Goal: Register for event/course

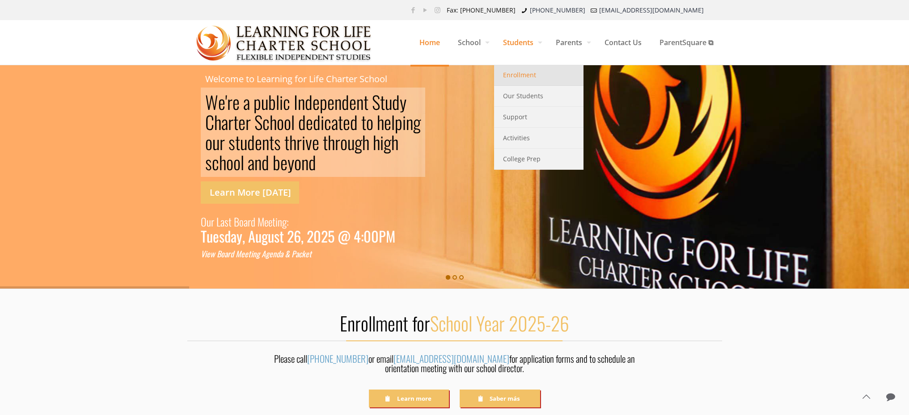
click at [524, 82] on link "Enrollment" at bounding box center [538, 75] width 89 height 21
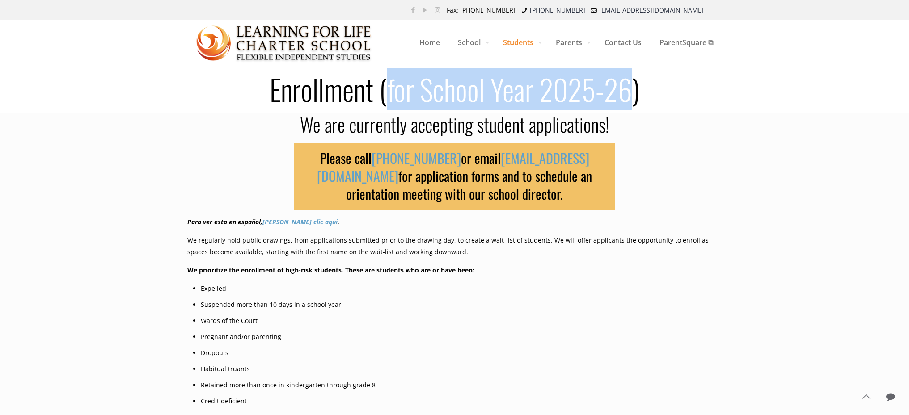
drag, startPoint x: 633, startPoint y: 88, endPoint x: 390, endPoint y: 88, distance: 243.1
click at [390, 88] on h1 "Enrollment (for School Year 2025-26)" at bounding box center [454, 89] width 545 height 29
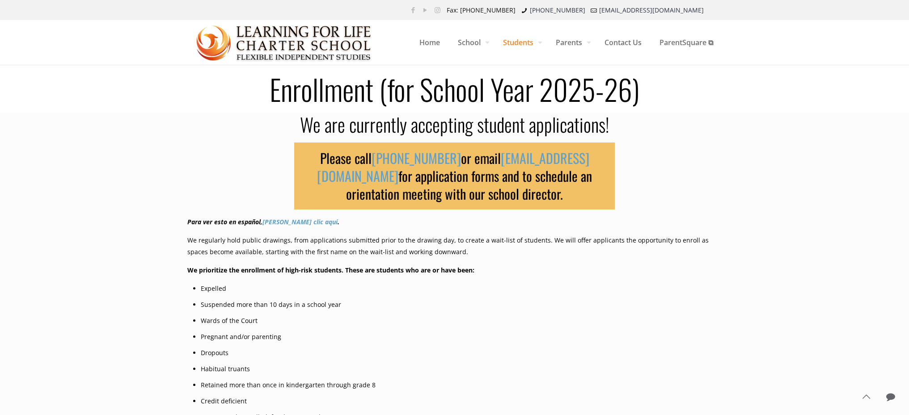
click at [636, 103] on h1 "Enrollment (for School Year 2025-26)" at bounding box center [454, 89] width 545 height 29
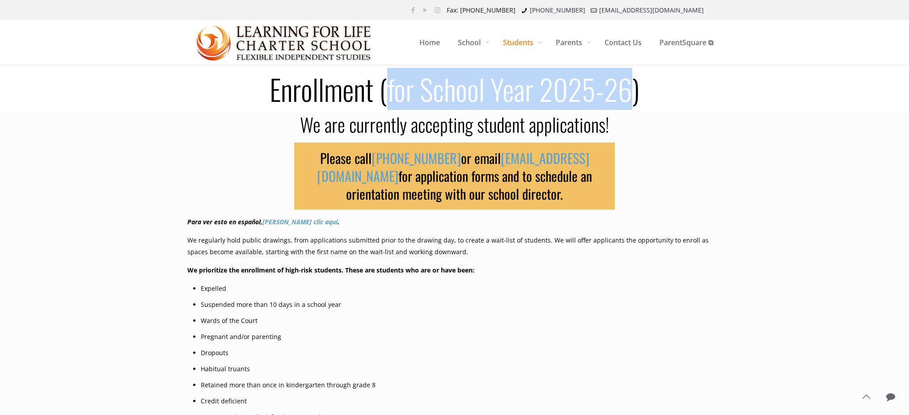
drag, startPoint x: 631, startPoint y: 92, endPoint x: 389, endPoint y: 94, distance: 241.8
click at [389, 94] on h1 "Enrollment (for School Year 2025-26)" at bounding box center [454, 89] width 545 height 29
click at [633, 94] on h1 "Enrollment (for School Year 2025-26)" at bounding box center [454, 89] width 545 height 29
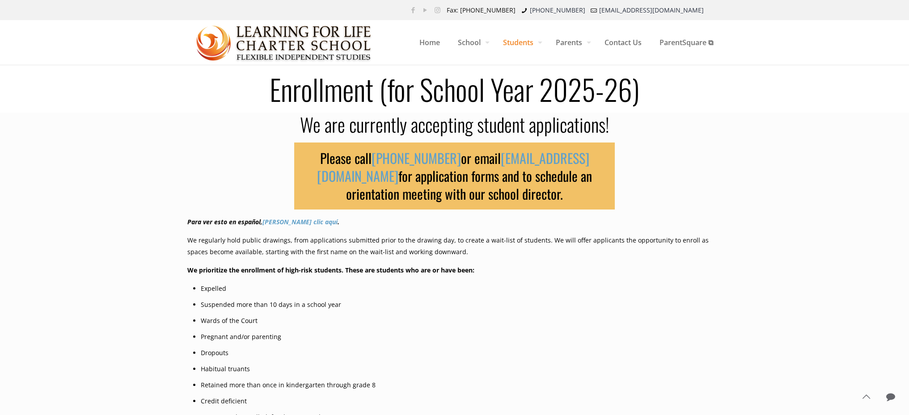
click at [646, 95] on h1 "Enrollment (for School Year 2025-26)" at bounding box center [454, 89] width 545 height 29
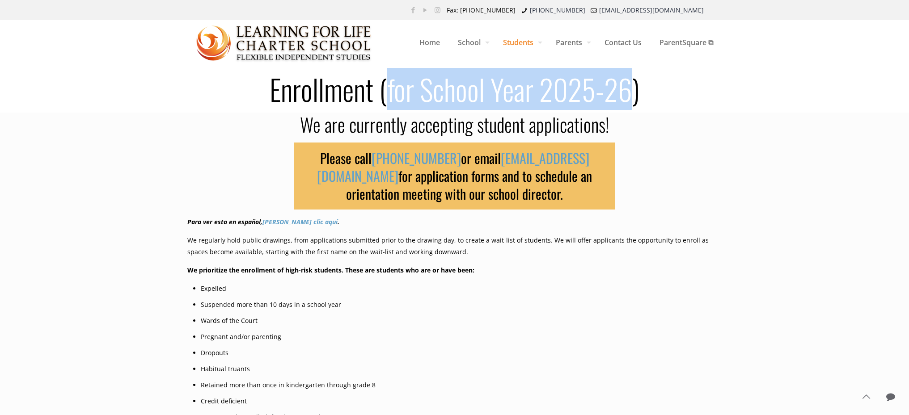
drag, startPoint x: 634, startPoint y: 89, endPoint x: 390, endPoint y: 93, distance: 244.5
click at [390, 93] on h1 "Enrollment (for School Year 2025-26)" at bounding box center [454, 89] width 545 height 29
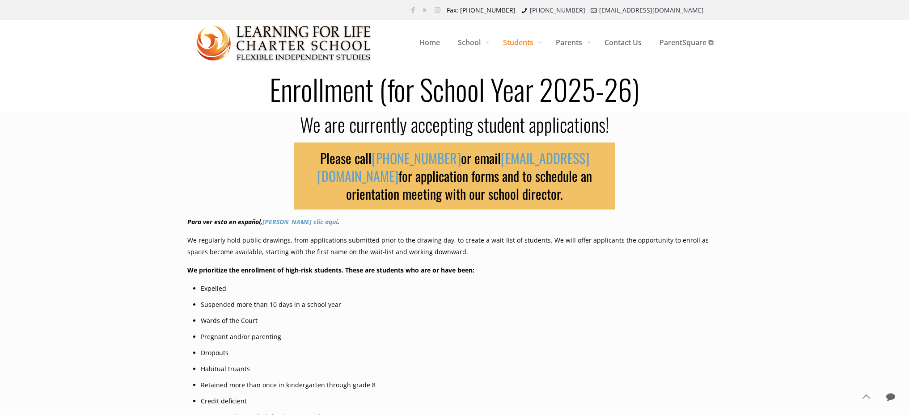
click at [644, 88] on h1 "Enrollment (for School Year 2025-26)" at bounding box center [454, 89] width 545 height 29
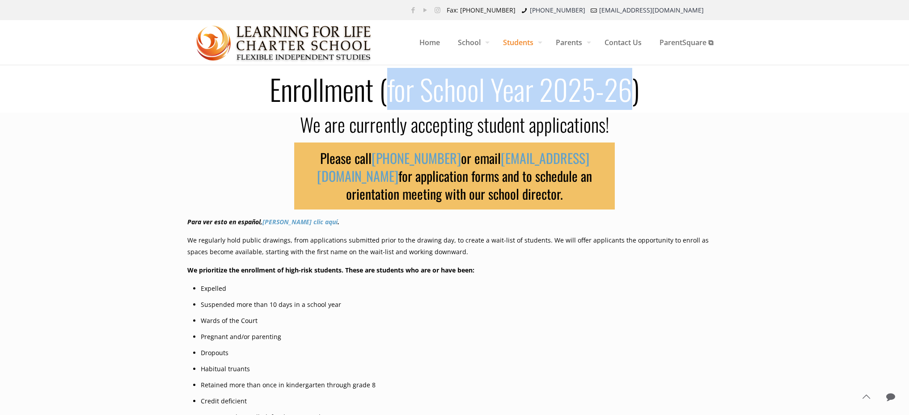
drag, startPoint x: 633, startPoint y: 90, endPoint x: 391, endPoint y: 99, distance: 242.8
click at [391, 99] on h1 "Enrollment (for School Year 2025-26)" at bounding box center [454, 89] width 545 height 29
click at [634, 88] on h1 "Enrollment (for School Year 2025-26)" at bounding box center [454, 89] width 545 height 29
drag, startPoint x: 634, startPoint y: 88, endPoint x: 389, endPoint y: 96, distance: 244.6
click at [389, 96] on h1 "Enrollment (for School Year 2025-26)" at bounding box center [454, 89] width 545 height 29
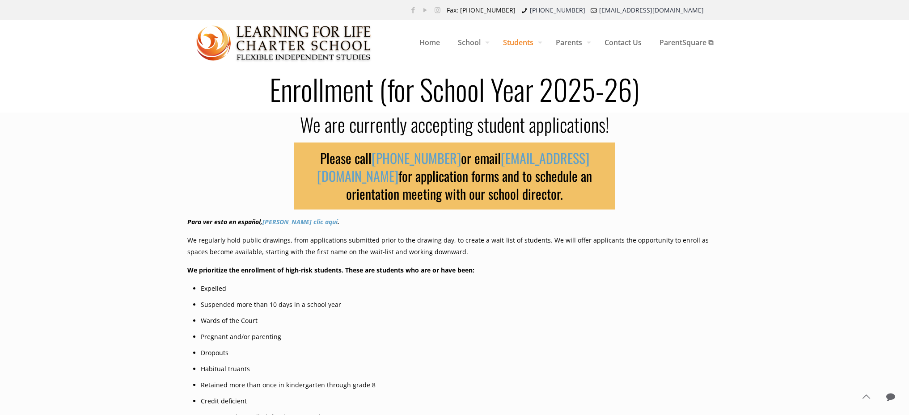
click at [636, 89] on h1 "Enrollment (for School Year 2025-26)" at bounding box center [454, 89] width 545 height 29
drag, startPoint x: 637, startPoint y: 88, endPoint x: 617, endPoint y: 89, distance: 20.6
click at [617, 89] on h1 "Enrollment (for School Year 2025-26)" at bounding box center [454, 89] width 545 height 29
click at [632, 88] on h1 "Enrollment (for School Year 2025-26)" at bounding box center [454, 89] width 545 height 29
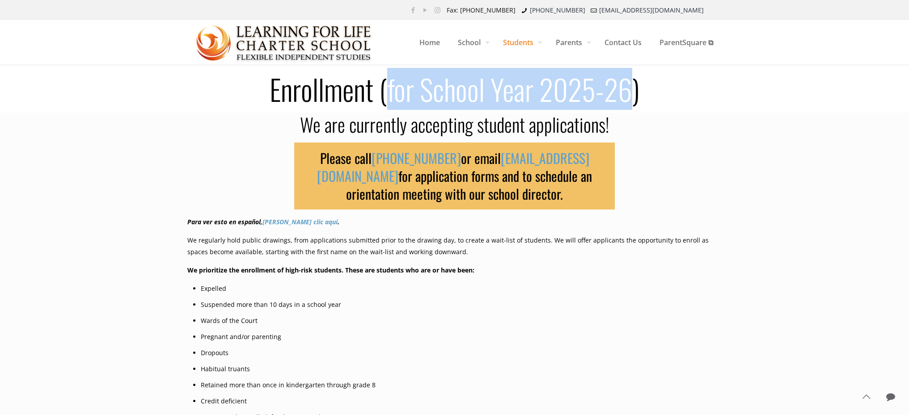
drag, startPoint x: 633, startPoint y: 87, endPoint x: 395, endPoint y: 90, distance: 237.8
click at [390, 91] on h1 "Enrollment (for School Year 2025-26)" at bounding box center [454, 89] width 545 height 29
click at [622, 87] on h1 "Enrollment (for School Year 2025-26)" at bounding box center [454, 89] width 545 height 29
drag, startPoint x: 630, startPoint y: 85, endPoint x: 391, endPoint y: 97, distance: 239.8
click at [391, 97] on h1 "Enrollment (for School Year 2025-26)" at bounding box center [454, 89] width 545 height 29
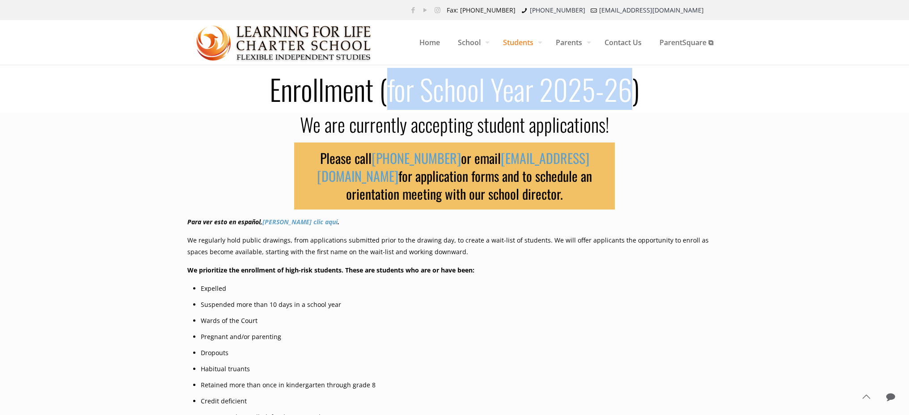
click at [555, 87] on h1 "Enrollment (for School Year 2025-26)" at bounding box center [454, 89] width 545 height 29
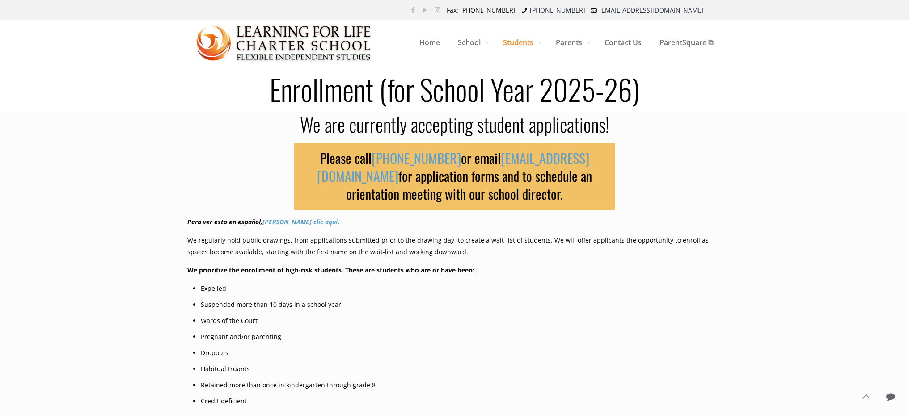
click at [638, 84] on h1 "Enrollment (for School Year 2025-26)" at bounding box center [454, 89] width 545 height 29
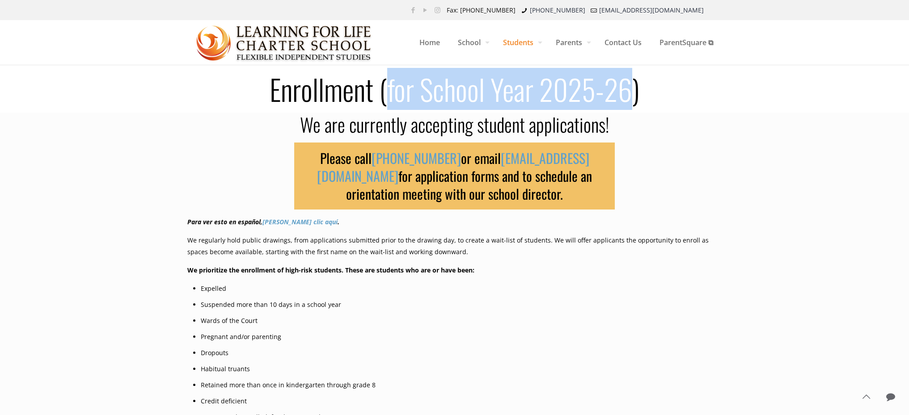
drag, startPoint x: 634, startPoint y: 84, endPoint x: 389, endPoint y: 94, distance: 244.7
click at [389, 94] on h1 "Enrollment (for School Year 2025-26)" at bounding box center [454, 89] width 545 height 29
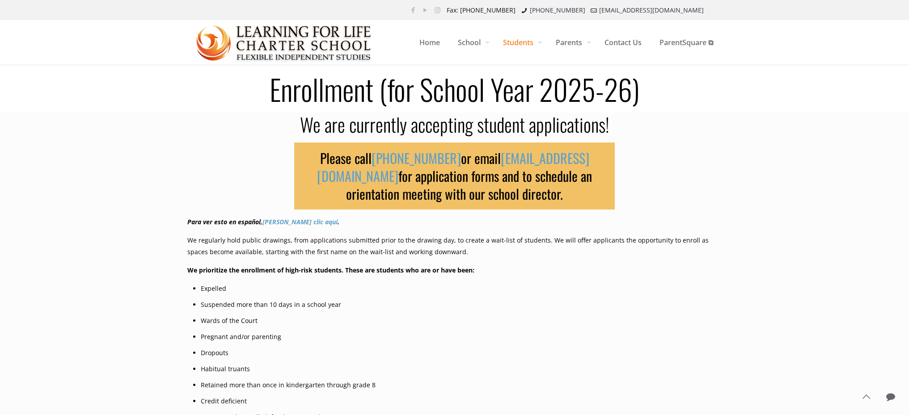
click at [639, 84] on h1 "Enrollment (for School Year 2025-26)" at bounding box center [454, 89] width 545 height 29
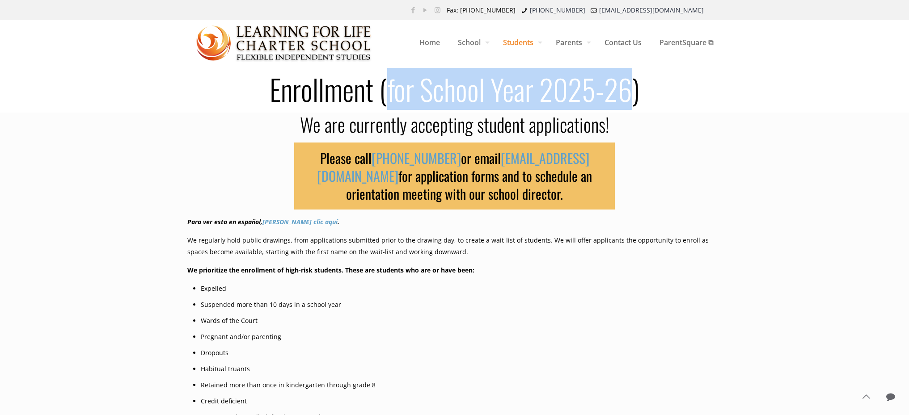
drag, startPoint x: 631, startPoint y: 86, endPoint x: 390, endPoint y: 95, distance: 242.0
click at [390, 95] on h1 "Enrollment (for School Year 2025-26)" at bounding box center [454, 89] width 545 height 29
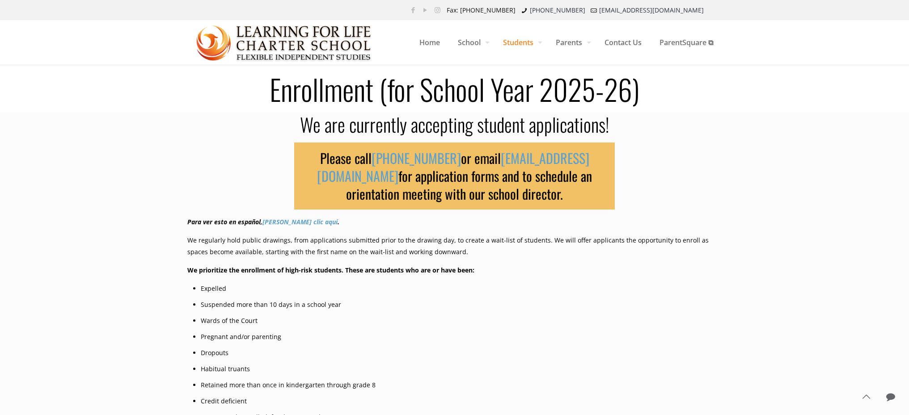
click at [885, 67] on div "Enrollment (for School Year 2025-26)" at bounding box center [454, 88] width 909 height 47
